Goal: Task Accomplishment & Management: Complete application form

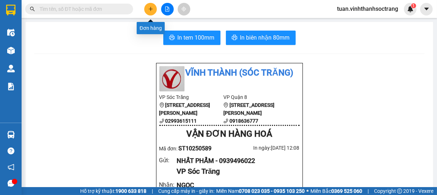
click at [153, 9] on icon "plus" at bounding box center [151, 9] width 4 height 0
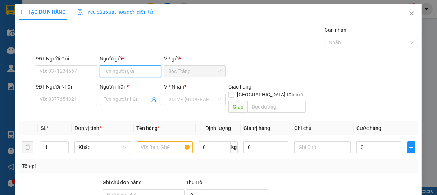
click at [131, 73] on input "Người gửi *" at bounding box center [131, 71] width 62 height 12
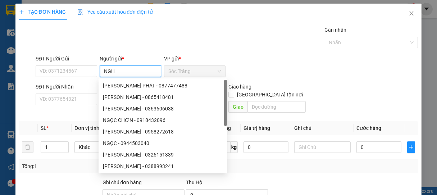
type input "NGHỈ"
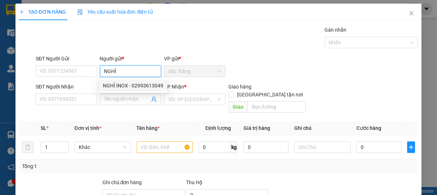
click at [124, 82] on div "NGHỈ INOX - 02993613049" at bounding box center [133, 86] width 60 height 8
type input "02993613049"
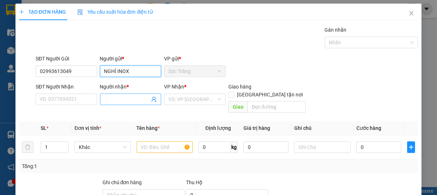
type input "NGHỈ INOX"
click at [123, 99] on input "Người nhận *" at bounding box center [127, 99] width 46 height 8
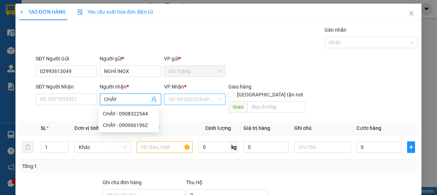
type input "CHẢY"
click at [179, 101] on input "search" at bounding box center [192, 99] width 48 height 11
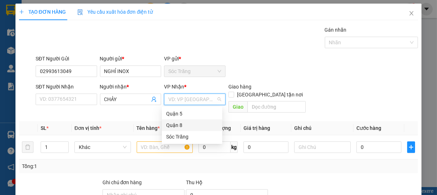
click at [172, 123] on div "Quận 8" at bounding box center [192, 125] width 52 height 8
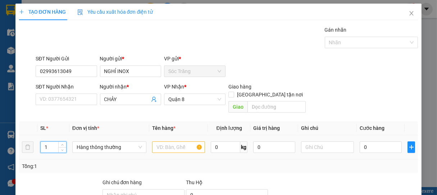
click at [53, 142] on input "1" at bounding box center [54, 147] width 26 height 11
click at [95, 142] on span "Hàng thông thường" at bounding box center [109, 147] width 65 height 11
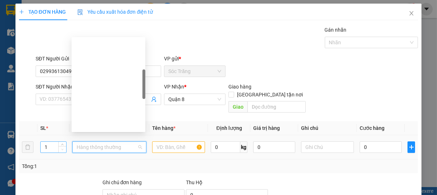
scroll to position [115, 0]
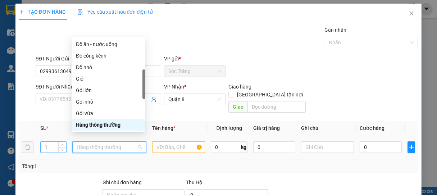
click at [52, 142] on input "1" at bounding box center [54, 147] width 26 height 11
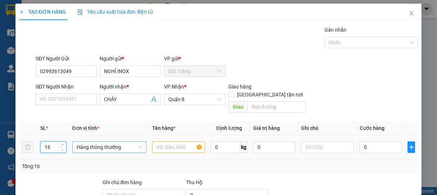
click at [99, 142] on span "Hàng thông thường" at bounding box center [109, 147] width 65 height 11
type input "16"
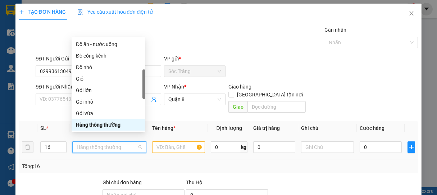
type input "B"
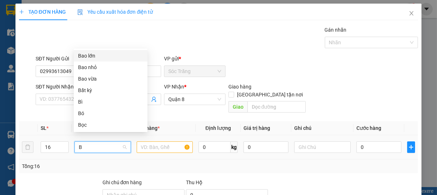
scroll to position [0, 0]
click at [92, 77] on div "Bao vừa" at bounding box center [110, 79] width 65 height 8
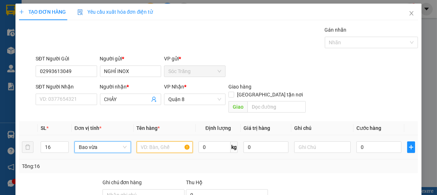
click at [155, 141] on input "text" at bounding box center [165, 147] width 56 height 12
type input "INOX"
click at [212, 141] on input "0" at bounding box center [215, 147] width 32 height 12
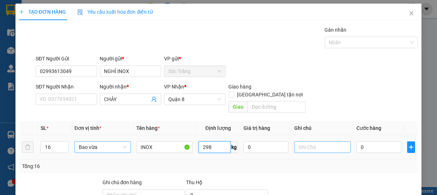
type input "298"
click at [309, 141] on input "text" at bounding box center [322, 147] width 56 height 12
type input "16 BAO"
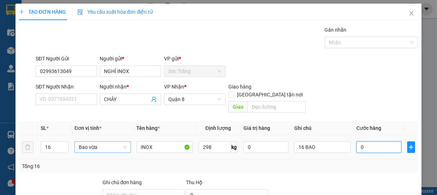
click at [366, 141] on input "0" at bounding box center [378, 147] width 45 height 12
type input "2"
type input "24"
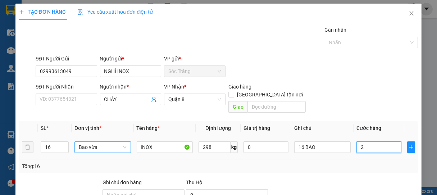
type input "24"
type input "240"
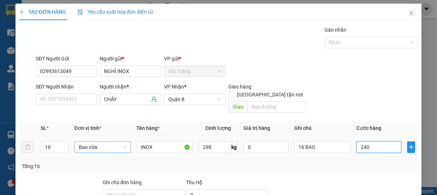
type input "2.400"
type input "24.000"
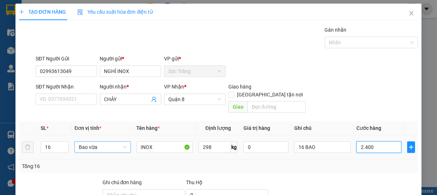
type input "24.000"
type input "240.000"
click at [334, 44] on div at bounding box center [368, 42] width 83 height 9
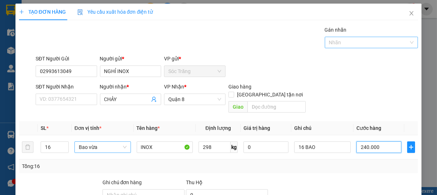
type input "240.000"
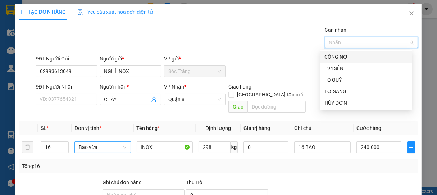
click at [331, 59] on div "CÔNG NỢ" at bounding box center [365, 57] width 83 height 8
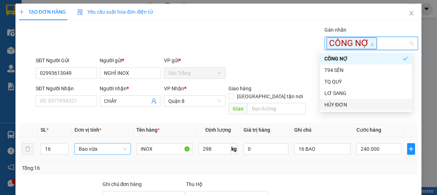
scroll to position [72, 0]
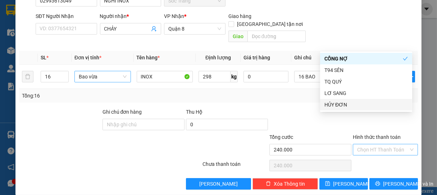
click at [383, 144] on input "Hình thức thanh toán" at bounding box center [383, 149] width 52 height 11
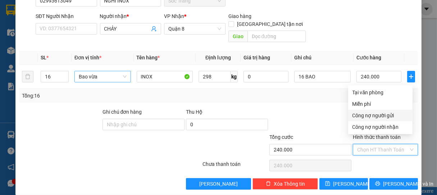
click at [369, 115] on div "Công nợ người gửi" at bounding box center [380, 116] width 56 height 8
type input "0"
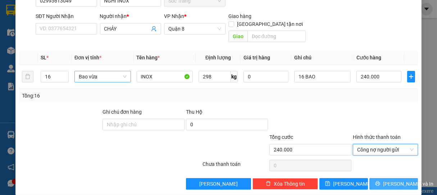
click at [386, 180] on span "[PERSON_NAME] và In" at bounding box center [408, 184] width 50 height 8
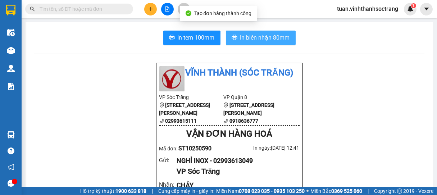
click at [259, 33] on span "In biên nhận 80mm" at bounding box center [265, 37] width 50 height 9
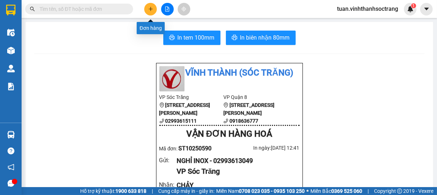
click at [149, 7] on icon "plus" at bounding box center [150, 8] width 5 height 5
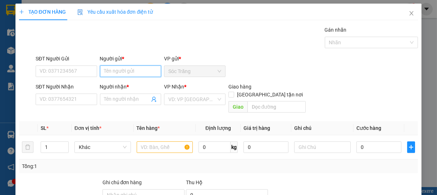
click at [124, 73] on input "Người gửi *" at bounding box center [131, 71] width 62 height 12
type input "NGHỈ"
click at [118, 86] on div "NGHỈ INOX - 02993613049" at bounding box center [133, 86] width 60 height 8
type input "02993613049"
type input "NGHỈ INOX"
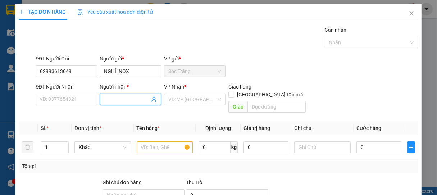
click at [123, 100] on input "Người nhận *" at bounding box center [127, 99] width 46 height 8
type input "D"
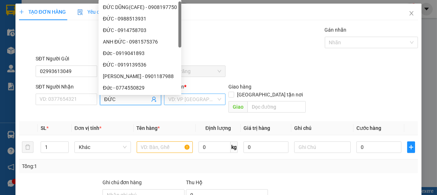
type input "ĐỨC"
click at [183, 102] on input "search" at bounding box center [192, 99] width 48 height 11
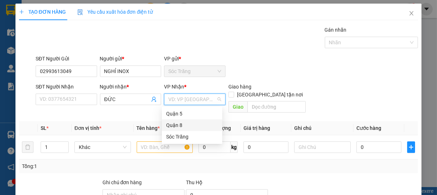
click at [176, 126] on div "Quận 8" at bounding box center [192, 125] width 52 height 8
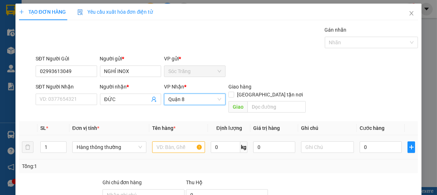
click at [67, 137] on td "1" at bounding box center [53, 147] width 32 height 24
type input "2"
click at [62, 144] on icon "up" at bounding box center [62, 145] width 3 height 3
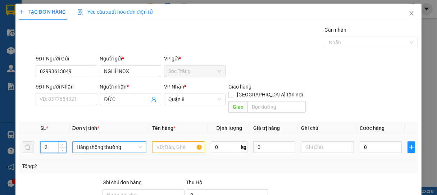
click at [99, 142] on span "Hàng thông thường" at bounding box center [109, 147] width 65 height 11
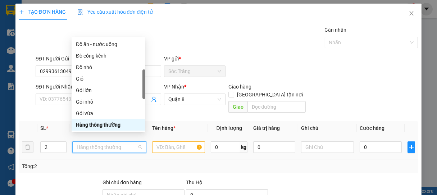
type input "B"
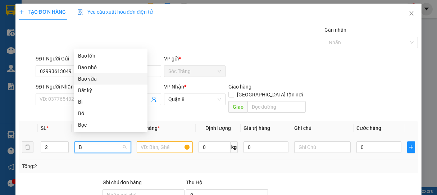
click at [92, 81] on div "Bao vừa" at bounding box center [110, 79] width 65 height 8
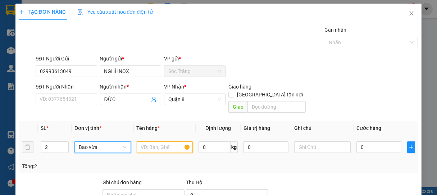
click at [160, 141] on input "text" at bounding box center [165, 147] width 56 height 12
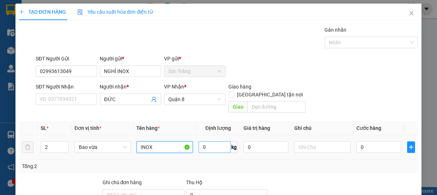
type input "INOX"
click at [217, 142] on input "0" at bounding box center [215, 147] width 32 height 12
type input "50"
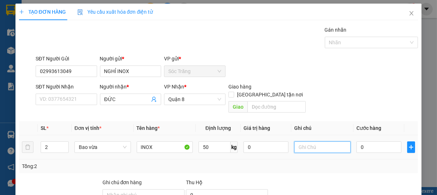
click at [300, 142] on input "text" at bounding box center [322, 147] width 56 height 12
type input "2 BAO"
click at [385, 142] on input "0" at bounding box center [378, 147] width 45 height 12
type input "4"
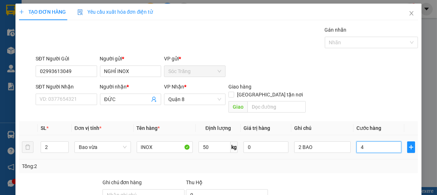
type input "4"
type input "40"
type input "400"
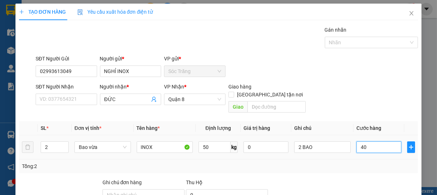
type input "400"
type input "4.000"
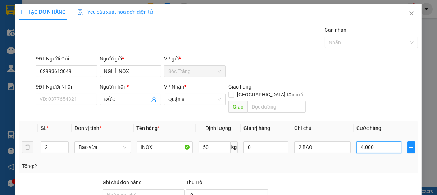
type input "40.000"
click at [337, 44] on div at bounding box center [368, 42] width 83 height 9
type input "40.000"
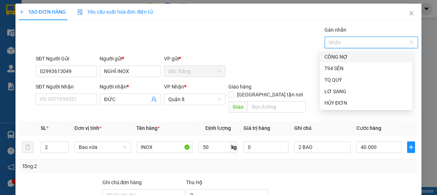
click at [340, 59] on div "CÔNG NỢ" at bounding box center [365, 57] width 83 height 8
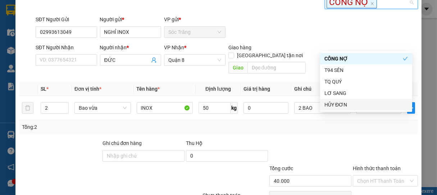
scroll to position [72, 0]
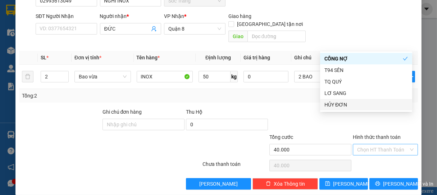
click at [360, 144] on input "Hình thức thanh toán" at bounding box center [383, 149] width 52 height 11
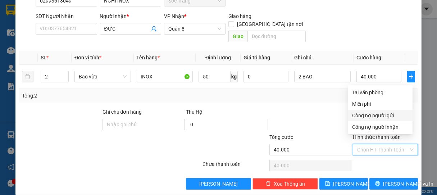
click at [372, 112] on div "Công nợ người gửi" at bounding box center [380, 116] width 56 height 8
type input "0"
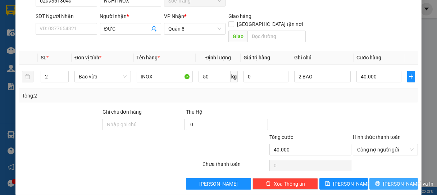
click at [385, 180] on span "[PERSON_NAME] và In" at bounding box center [408, 184] width 50 height 8
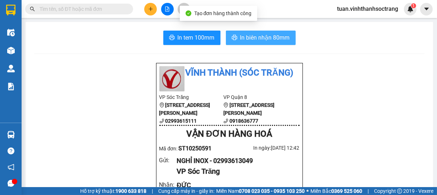
click at [265, 38] on span "In biên nhận 80mm" at bounding box center [265, 37] width 50 height 9
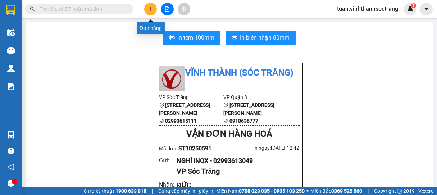
click at [150, 12] on button at bounding box center [150, 9] width 13 height 13
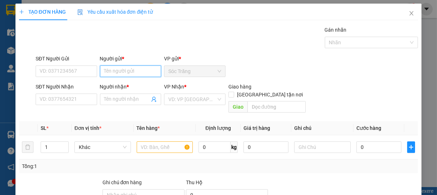
click at [131, 72] on input "Người gửi *" at bounding box center [131, 71] width 62 height 12
type input "SÁU LÔ"
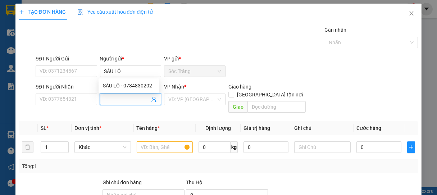
click at [117, 100] on input "Người nhận *" at bounding box center [127, 99] width 46 height 8
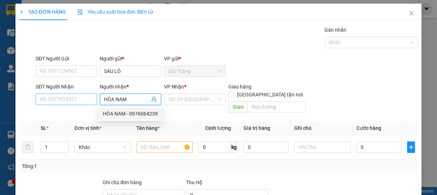
type input "HÒA NAM"
click at [83, 102] on input "SĐT Người Nhận" at bounding box center [67, 100] width 62 height 12
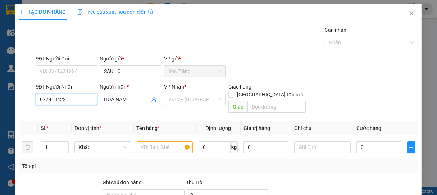
type input "0774184227"
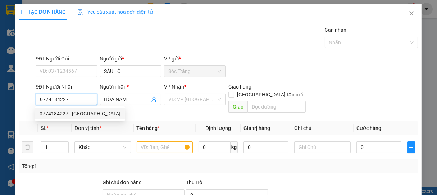
click at [78, 114] on div "0774184227 - [GEOGRAPHIC_DATA]" at bounding box center [80, 114] width 81 height 8
type input "[PERSON_NAME]"
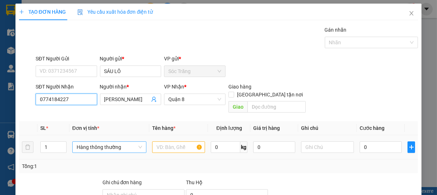
click at [90, 143] on span "Hàng thông thường" at bounding box center [109, 147] width 65 height 11
type input "0774184227"
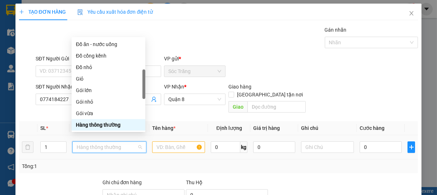
type input "G"
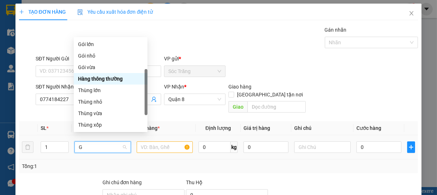
scroll to position [23, 0]
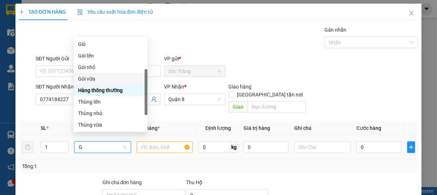
click at [81, 78] on div "Gói vừa" at bounding box center [110, 79] width 65 height 8
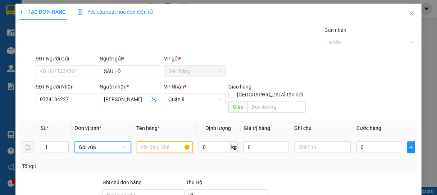
click at [167, 141] on input "text" at bounding box center [165, 147] width 56 height 12
type input "QA"
click at [206, 142] on input "0" at bounding box center [215, 147] width 32 height 12
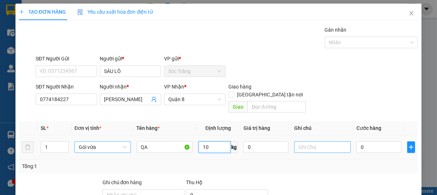
type input "10"
click at [309, 141] on input "text" at bounding box center [322, 147] width 56 height 12
type input "1 GÓI"
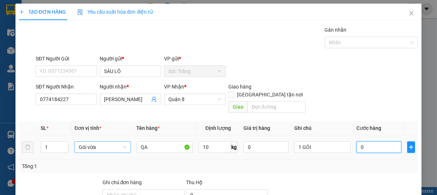
click at [365, 141] on input "0" at bounding box center [378, 147] width 45 height 12
type input "3"
type input "30"
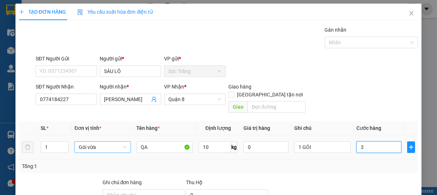
type input "30"
type input "300"
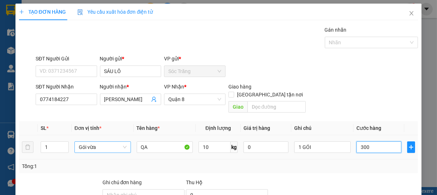
type input "3.000"
type input "30.000"
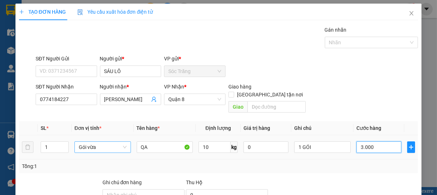
type input "30.000"
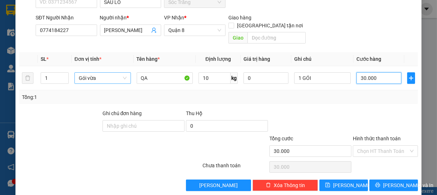
scroll to position [70, 0]
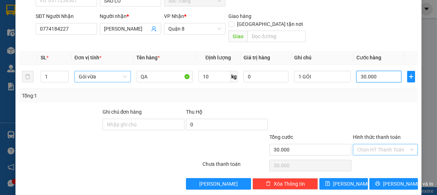
type input "30.000"
click at [365, 144] on input "Hình thức thanh toán" at bounding box center [383, 149] width 52 height 11
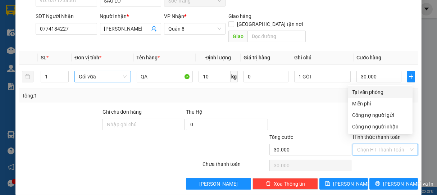
click at [362, 94] on div "Tại văn phòng" at bounding box center [380, 92] width 56 height 8
type input "0"
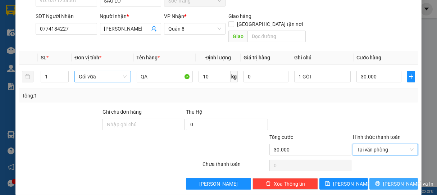
click at [391, 178] on button "[PERSON_NAME] và In" at bounding box center [393, 184] width 49 height 12
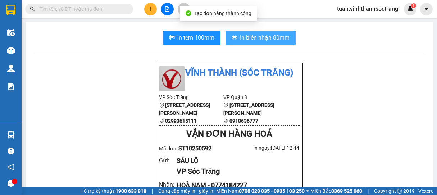
click at [268, 36] on span "In biên nhận 80mm" at bounding box center [265, 37] width 50 height 9
click at [256, 38] on span "In biên nhận 80mm" at bounding box center [265, 37] width 50 height 9
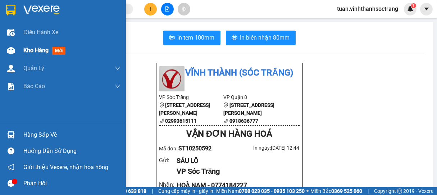
click at [26, 54] on span "Kho hàng" at bounding box center [35, 50] width 25 height 7
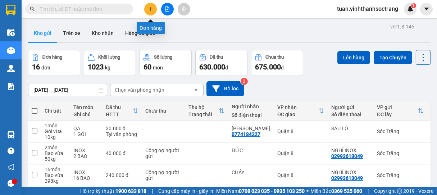
click at [150, 12] on button at bounding box center [150, 9] width 13 height 13
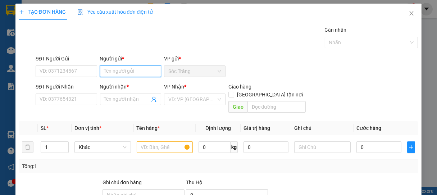
click at [129, 73] on input "Người gửi *" at bounding box center [131, 71] width 62 height 12
type input "LÁI"
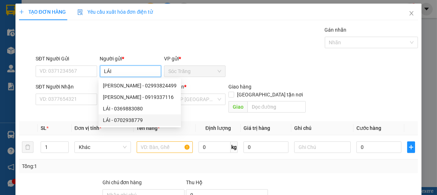
click at [130, 122] on div "LÁI - 0702938779" at bounding box center [140, 120] width 74 height 8
type input "0702938779"
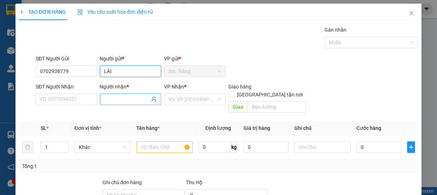
type input "LÁI"
click at [111, 100] on input "Người nhận *" at bounding box center [127, 99] width 46 height 8
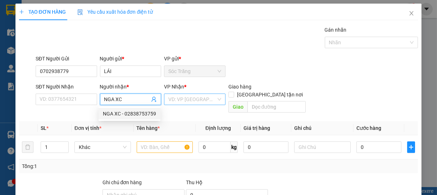
type input "NGA XC"
click at [201, 101] on input "search" at bounding box center [192, 99] width 48 height 11
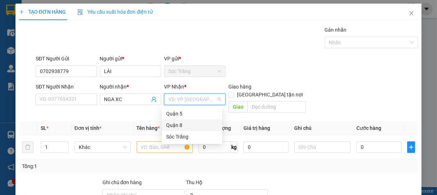
click at [177, 127] on div "Quận 8" at bounding box center [192, 125] width 52 height 8
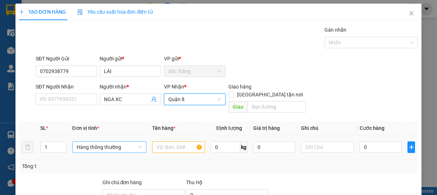
click at [108, 142] on span "Hàng thông thường" at bounding box center [109, 147] width 65 height 11
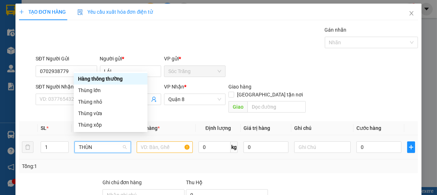
type input "THÙNG"
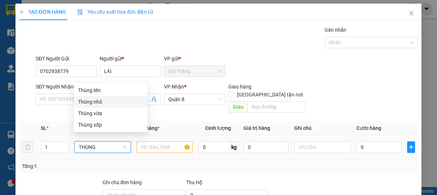
click at [96, 101] on div "Thùng nhỏ" at bounding box center [110, 102] width 65 height 8
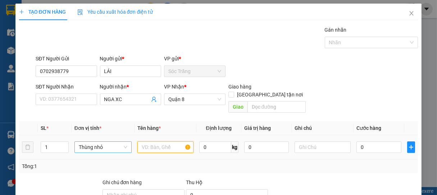
click at [156, 142] on input "text" at bounding box center [165, 147] width 56 height 12
type input "BPT"
click at [217, 141] on input "0" at bounding box center [215, 147] width 32 height 12
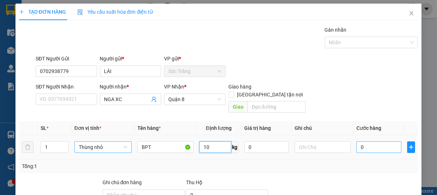
type input "10"
click at [388, 141] on input "0" at bounding box center [378, 147] width 45 height 12
type input "2"
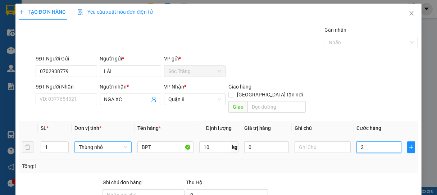
type input "20"
type input "200"
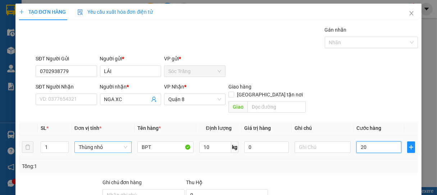
type input "200"
type input "2.000"
type input "20.000"
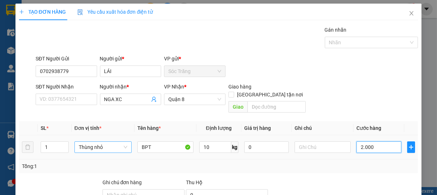
type input "20.000"
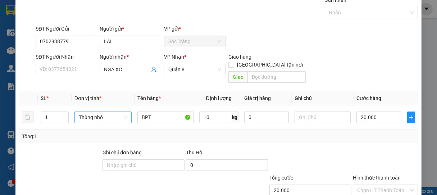
scroll to position [70, 0]
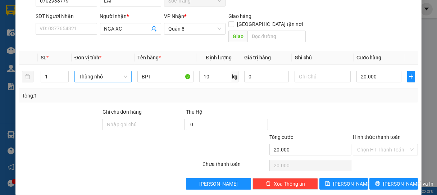
drag, startPoint x: 382, startPoint y: 138, endPoint x: 380, endPoint y: 135, distance: 3.9
click at [382, 144] on input "Hình thức thanh toán" at bounding box center [383, 149] width 52 height 11
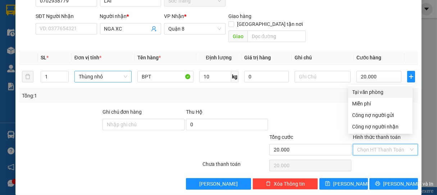
click at [363, 95] on div "Tại văn phòng" at bounding box center [380, 92] width 56 height 8
type input "0"
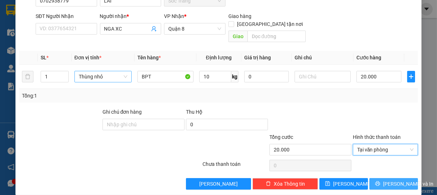
click at [393, 180] on span "[PERSON_NAME] và In" at bounding box center [408, 184] width 50 height 8
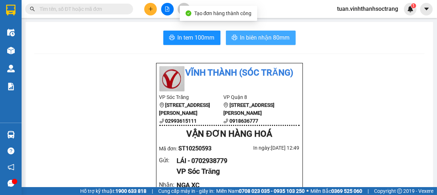
drag, startPoint x: 261, startPoint y: 36, endPoint x: 264, endPoint y: 49, distance: 12.9
click at [261, 38] on span "In biên nhận 80mm" at bounding box center [265, 37] width 50 height 9
click at [247, 36] on span "In biên nhận 80mm" at bounding box center [265, 37] width 50 height 9
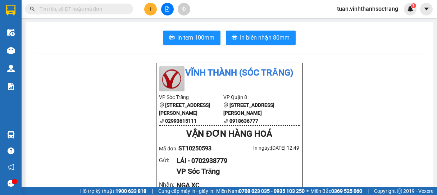
click at [148, 12] on button at bounding box center [150, 9] width 13 height 13
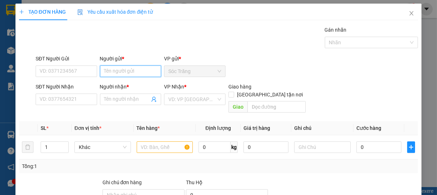
click at [123, 73] on input "Người gửi *" at bounding box center [131, 71] width 62 height 12
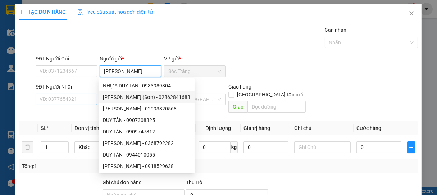
type input "[PERSON_NAME]"
click at [73, 101] on input "SĐT Người Nhận" at bounding box center [67, 100] width 62 height 12
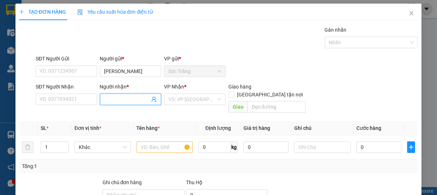
click at [121, 99] on input "Người nhận *" at bounding box center [127, 99] width 46 height 8
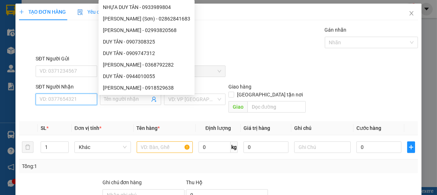
click at [78, 96] on input "SĐT Người Nhận" at bounding box center [67, 100] width 62 height 12
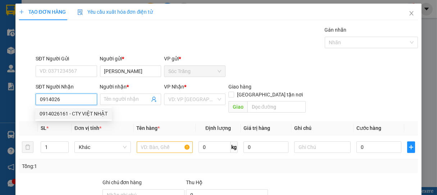
click at [99, 112] on div "0914026161 - CTY VIỆT NHẬT" at bounding box center [74, 114] width 68 height 8
type input "0914026161"
type input "CTY VIỆT NHẬT"
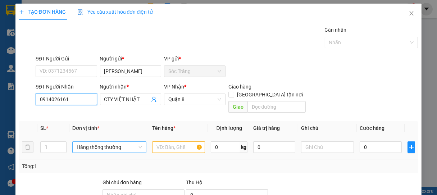
click at [110, 142] on span "Hàng thông thường" at bounding box center [109, 147] width 65 height 11
type input "0914026161"
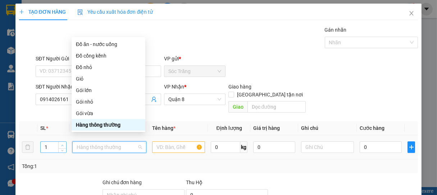
click at [61, 143] on span "up" at bounding box center [62, 145] width 4 height 4
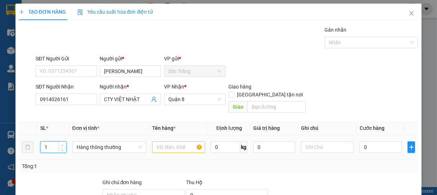
type input "2"
click at [63, 143] on span "up" at bounding box center [62, 145] width 4 height 4
click at [95, 142] on span "Hàng thông thường" at bounding box center [109, 147] width 65 height 11
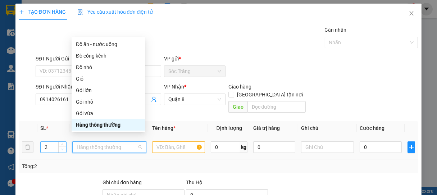
type input "T"
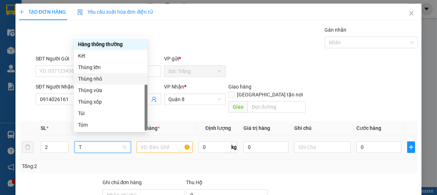
click at [96, 79] on div "Thùng nhỏ" at bounding box center [110, 79] width 65 height 8
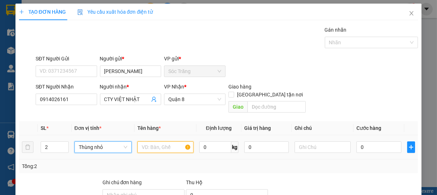
click at [164, 141] on input "text" at bounding box center [165, 147] width 56 height 12
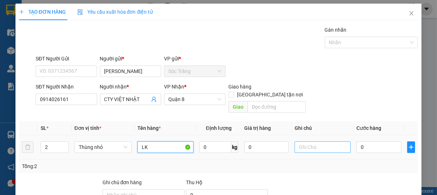
type input "LK"
click at [304, 141] on input "text" at bounding box center [323, 147] width 56 height 12
type input "2 THÙNG"
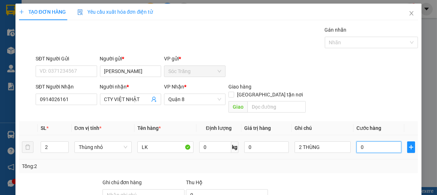
click at [379, 141] on input "0" at bounding box center [378, 147] width 45 height 12
type input "4"
type input "40"
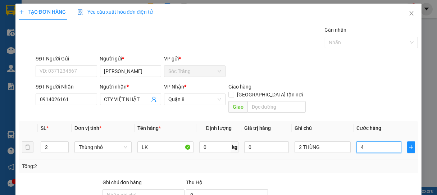
type input "40"
type input "400"
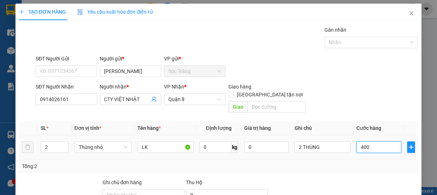
type input "4.000"
type input "40.000"
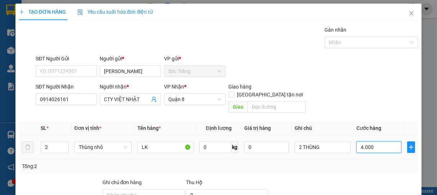
type input "40.000"
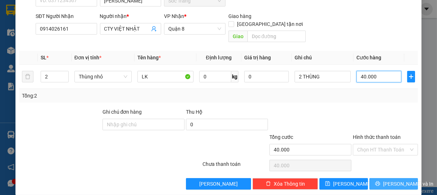
type input "40.000"
click at [392, 180] on span "[PERSON_NAME] và In" at bounding box center [408, 184] width 50 height 8
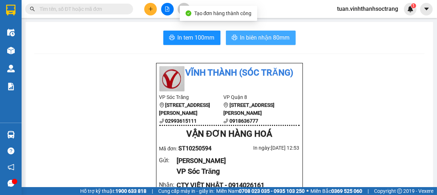
drag, startPoint x: 261, startPoint y: 36, endPoint x: 261, endPoint y: 31, distance: 4.7
click at [261, 35] on span "In biên nhận 80mm" at bounding box center [265, 37] width 50 height 9
click at [265, 35] on span "In biên nhận 80mm" at bounding box center [265, 37] width 50 height 9
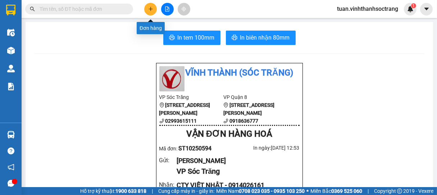
click at [150, 9] on icon "plus" at bounding box center [150, 8] width 5 height 5
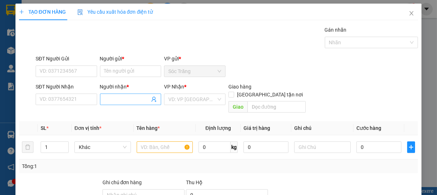
click at [128, 100] on input "Người nhận *" at bounding box center [127, 99] width 46 height 8
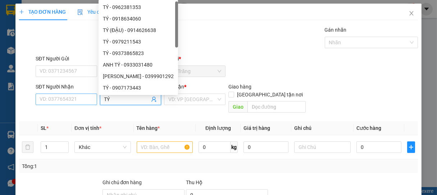
type input "TÝ"
click at [76, 101] on input "SĐT Người Nhận" at bounding box center [67, 100] width 62 height 12
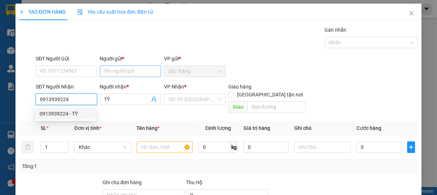
type input "0913939224"
click at [124, 70] on input "Người gửi *" at bounding box center [131, 71] width 62 height 12
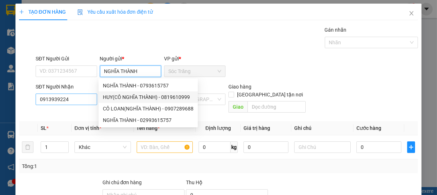
type input "NGHĨA THÀNH"
click at [79, 98] on input "0913939224" at bounding box center [67, 100] width 62 height 12
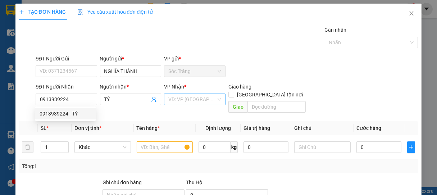
click at [187, 99] on input "search" at bounding box center [192, 99] width 48 height 11
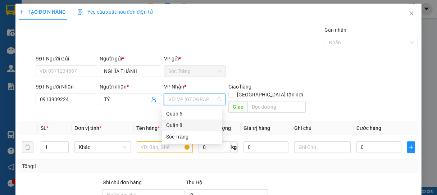
click at [175, 126] on div "Quận 8" at bounding box center [192, 125] width 52 height 8
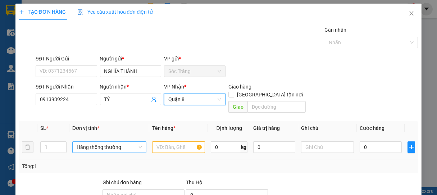
click at [103, 142] on span "Hàng thông thường" at bounding box center [109, 147] width 65 height 11
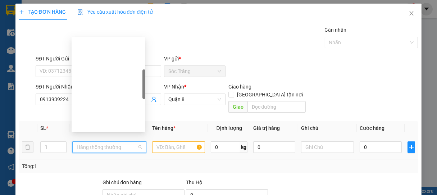
scroll to position [115, 0]
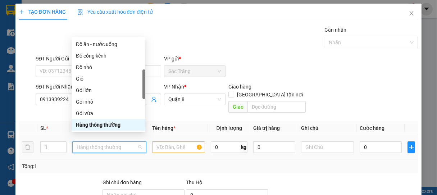
type input "K"
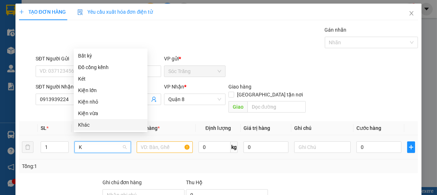
click at [90, 125] on div "Khác" at bounding box center [110, 125] width 65 height 8
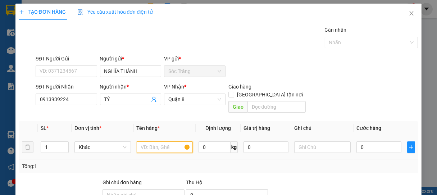
click at [167, 141] on input "text" at bounding box center [165, 147] width 56 height 12
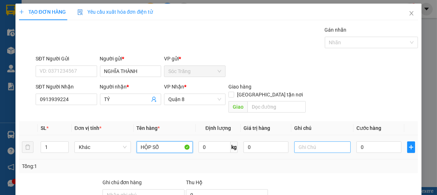
type input "HỘP SỐ"
click at [308, 142] on input "text" at bounding box center [322, 147] width 56 height 12
type input "1 CÁI"
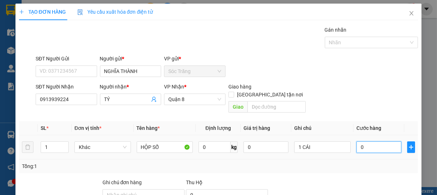
click at [374, 141] on input "0" at bounding box center [378, 147] width 45 height 12
type input "5"
type input "50"
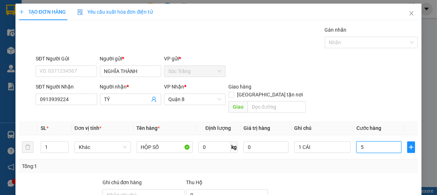
type input "50"
type input "500"
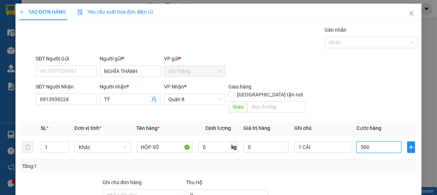
type input "5.000"
type input "50.000"
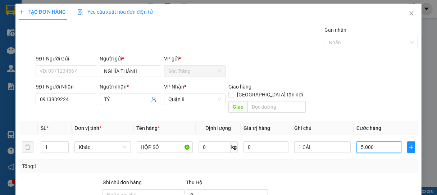
type input "50.000"
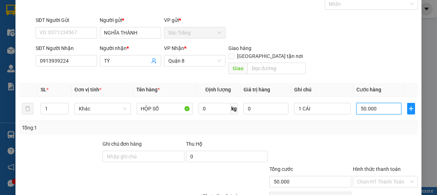
scroll to position [70, 0]
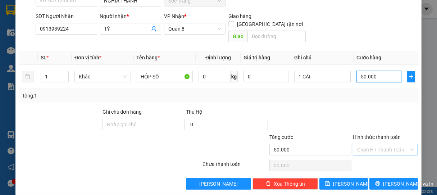
type input "50.000"
click at [383, 144] on input "Hình thức thanh toán" at bounding box center [383, 149] width 52 height 11
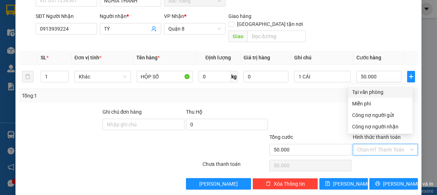
click at [381, 92] on div "Tại văn phòng" at bounding box center [380, 92] width 56 height 8
type input "0"
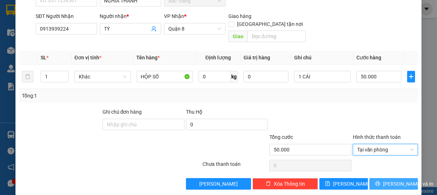
click at [396, 180] on span "[PERSON_NAME] và In" at bounding box center [408, 184] width 50 height 8
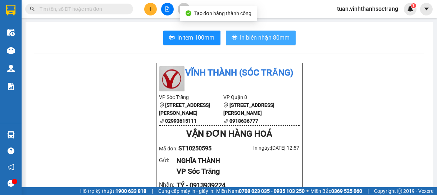
drag, startPoint x: 268, startPoint y: 37, endPoint x: 260, endPoint y: 36, distance: 8.0
click at [268, 36] on span "In biên nhận 80mm" at bounding box center [265, 37] width 50 height 9
click at [262, 39] on span "In biên nhận 80mm" at bounding box center [265, 37] width 50 height 9
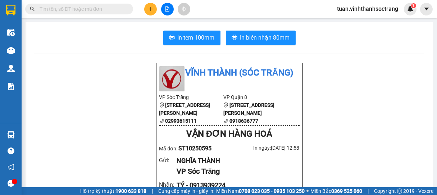
click at [155, 9] on button at bounding box center [150, 9] width 13 height 13
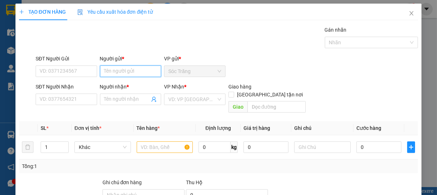
click at [140, 72] on input "Người gửi *" at bounding box center [131, 71] width 62 height 12
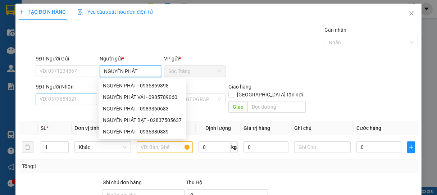
type input "NGUYÊN PHÁT"
click at [84, 101] on input "SĐT Người Nhận" at bounding box center [67, 100] width 62 height 12
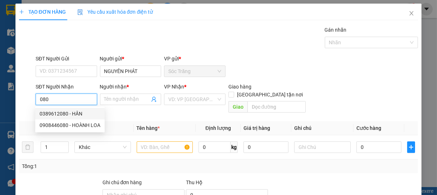
drag, startPoint x: 64, startPoint y: 112, endPoint x: 62, endPoint y: 108, distance: 4.2
click at [63, 110] on div "0389612080 - HÂN" at bounding box center [70, 114] width 61 height 8
type input "0389612080"
type input "HÂN"
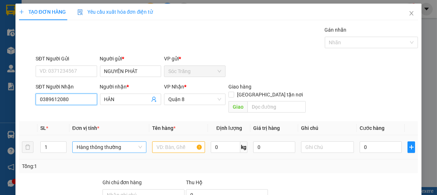
drag, startPoint x: 90, startPoint y: 141, endPoint x: 97, endPoint y: 140, distance: 7.2
click at [90, 142] on span "Hàng thông thường" at bounding box center [109, 147] width 65 height 11
type input "0389612080"
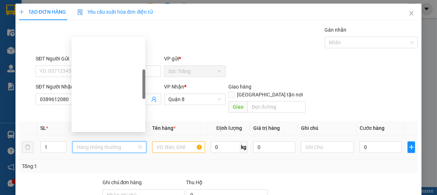
type input "T"
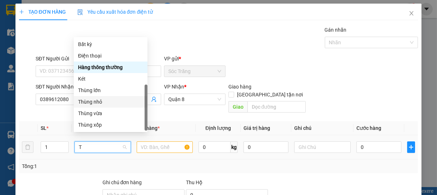
click at [88, 98] on div "Thùng nhỏ" at bounding box center [110, 102] width 65 height 8
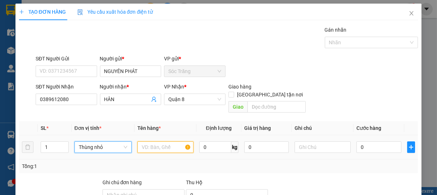
click at [160, 142] on input "text" at bounding box center [165, 147] width 56 height 12
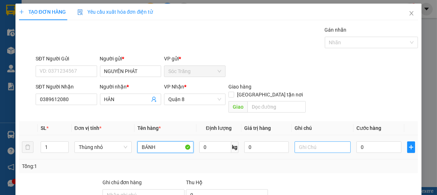
type input "BÁNH"
click at [312, 141] on input "text" at bounding box center [323, 147] width 56 height 12
type input "1 THÙNG"
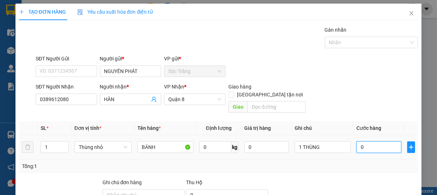
click at [371, 141] on input "0" at bounding box center [378, 147] width 45 height 12
type input "2"
type input "20"
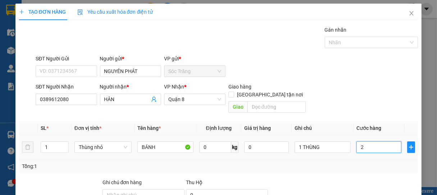
type input "20"
type input "200"
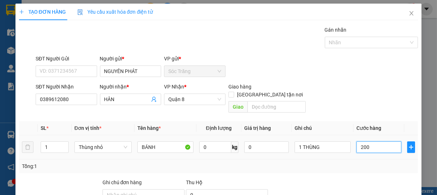
type input "2.000"
type input "20.000"
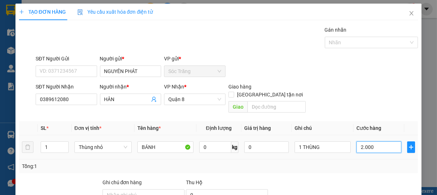
type input "20.000"
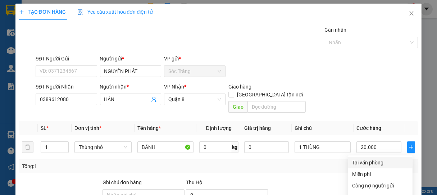
click at [372, 159] on div "Tại văn phòng" at bounding box center [380, 163] width 56 height 8
type input "0"
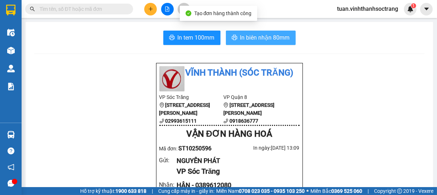
click at [260, 33] on span "In biên nhận 80mm" at bounding box center [265, 37] width 50 height 9
click at [263, 37] on span "In biên nhận 80mm" at bounding box center [265, 37] width 50 height 9
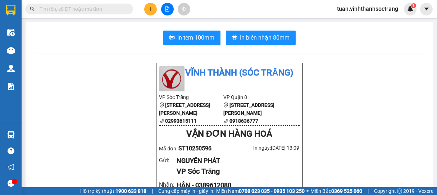
click at [146, 3] on div at bounding box center [167, 9] width 54 height 13
click at [150, 9] on icon "plus" at bounding box center [150, 9] width 0 height 4
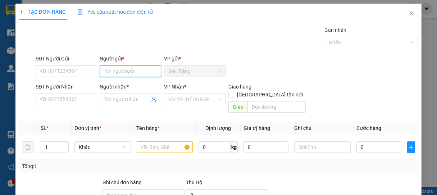
click at [126, 68] on input "Người gửi *" at bounding box center [131, 71] width 62 height 12
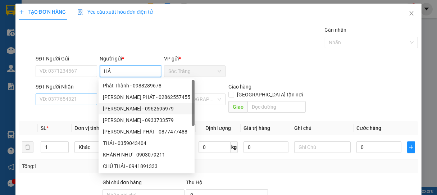
type input "HÁ"
click at [86, 100] on input "SĐT Người Nhận" at bounding box center [67, 100] width 62 height 12
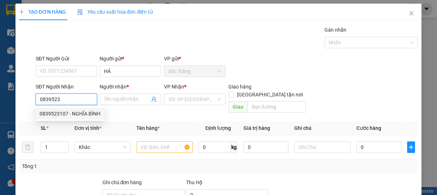
click at [79, 113] on div "0839523107 - NGHĨA BÌNH" at bounding box center [70, 114] width 61 height 8
type input "0839523107"
type input "NGHĨA BÌNH"
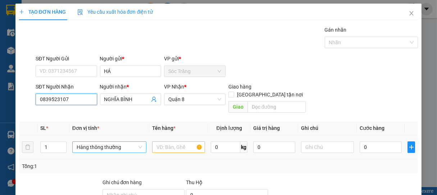
click at [102, 142] on span "Hàng thông thường" at bounding box center [109, 147] width 65 height 11
type input "0839523107"
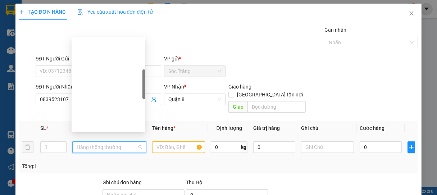
type input "T"
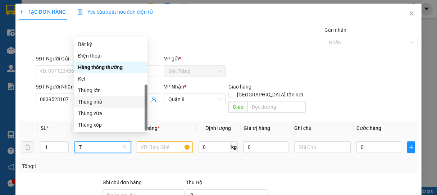
click at [93, 98] on div "Thùng nhỏ" at bounding box center [110, 102] width 65 height 8
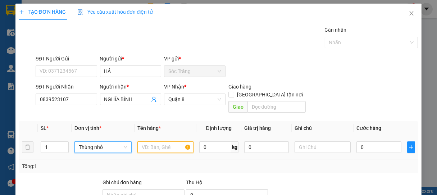
click at [167, 141] on input "text" at bounding box center [165, 147] width 56 height 12
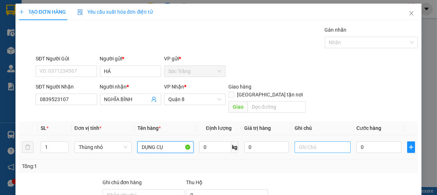
type input "DỤNG CỤ"
click at [308, 141] on input "text" at bounding box center [323, 147] width 56 height 12
type input "1 THÙNG"
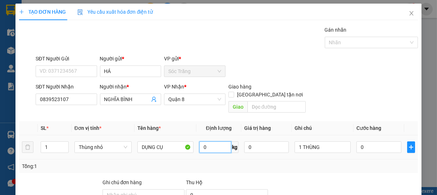
click at [210, 141] on input "0" at bounding box center [215, 147] width 32 height 12
type input "5"
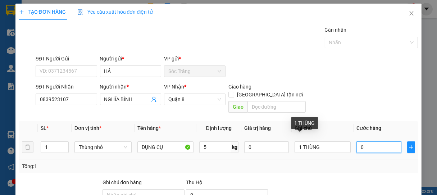
click at [370, 141] on input "0" at bounding box center [378, 147] width 45 height 12
type input "2"
type input "20"
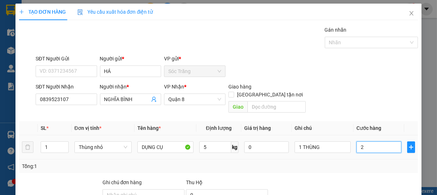
type input "20"
type input "200"
drag, startPoint x: 362, startPoint y: 138, endPoint x: 367, endPoint y: 138, distance: 4.7
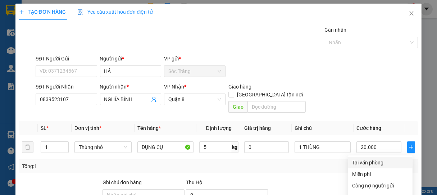
click at [361, 159] on div "Tại văn phòng" at bounding box center [380, 163] width 56 height 8
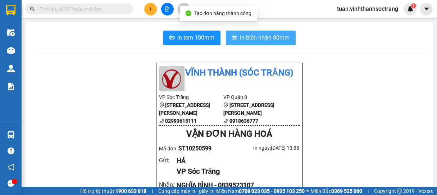
drag, startPoint x: 257, startPoint y: 42, endPoint x: 264, endPoint y: 38, distance: 8.0
click at [258, 40] on span "In biên nhận 80mm" at bounding box center [265, 37] width 50 height 9
drag, startPoint x: 270, startPoint y: 40, endPoint x: 269, endPoint y: 29, distance: 11.5
click at [272, 38] on span "In biên nhận 80mm" at bounding box center [265, 37] width 50 height 9
